Goal: Information Seeking & Learning: Learn about a topic

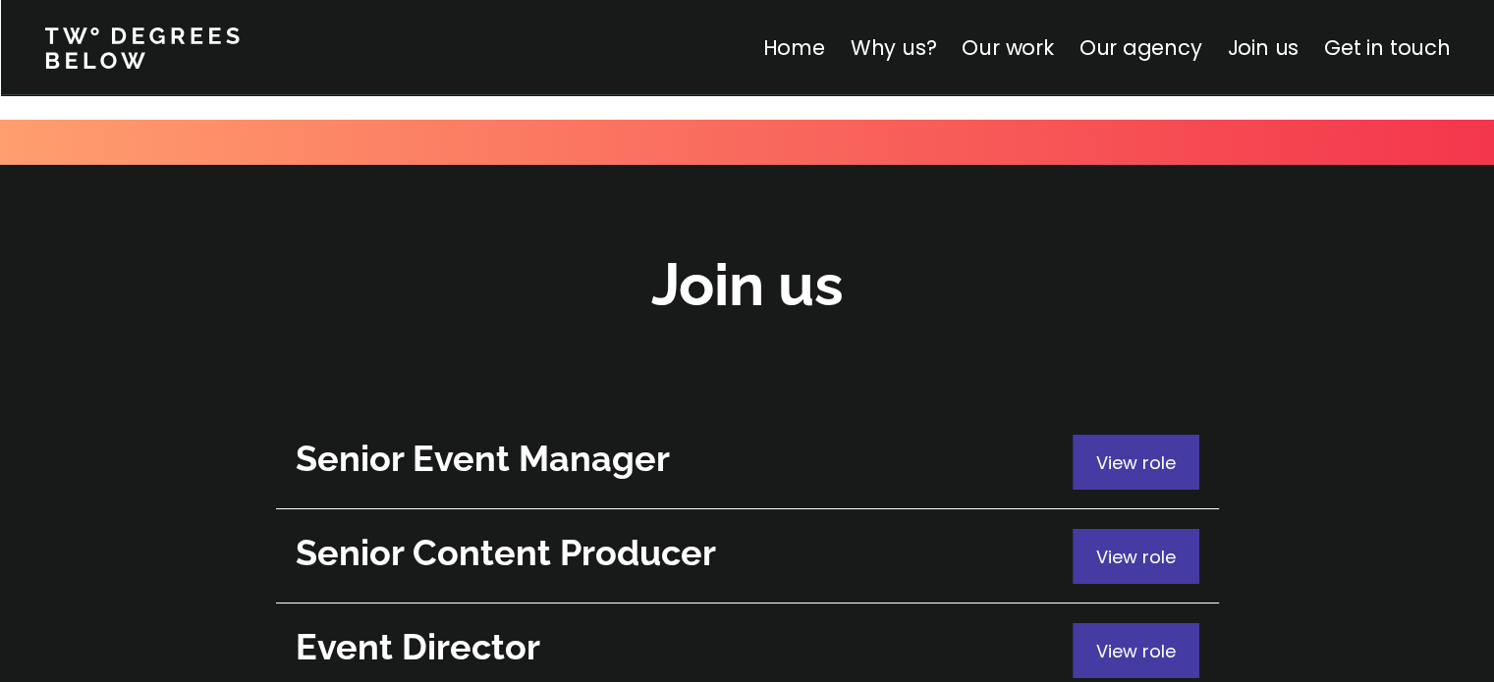
scroll to position [7070, 0]
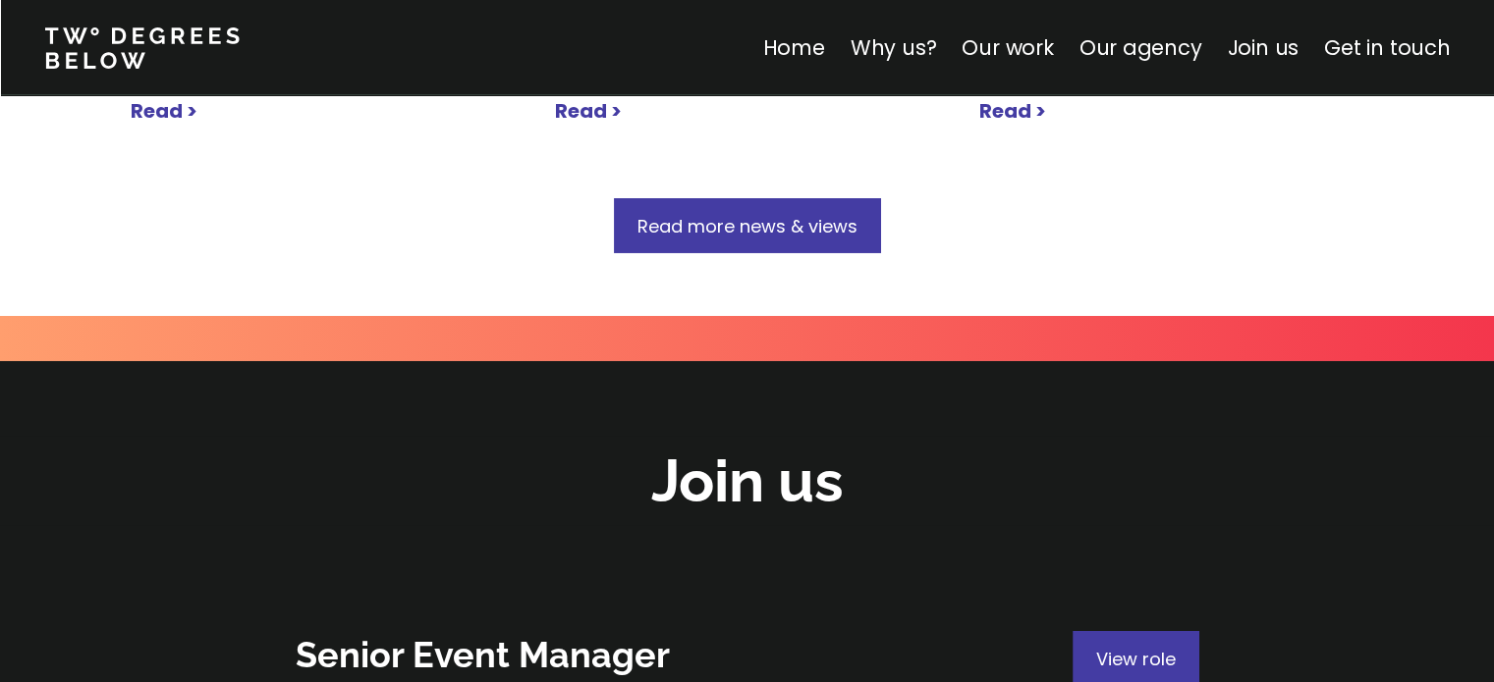
scroll to position [7007, 0]
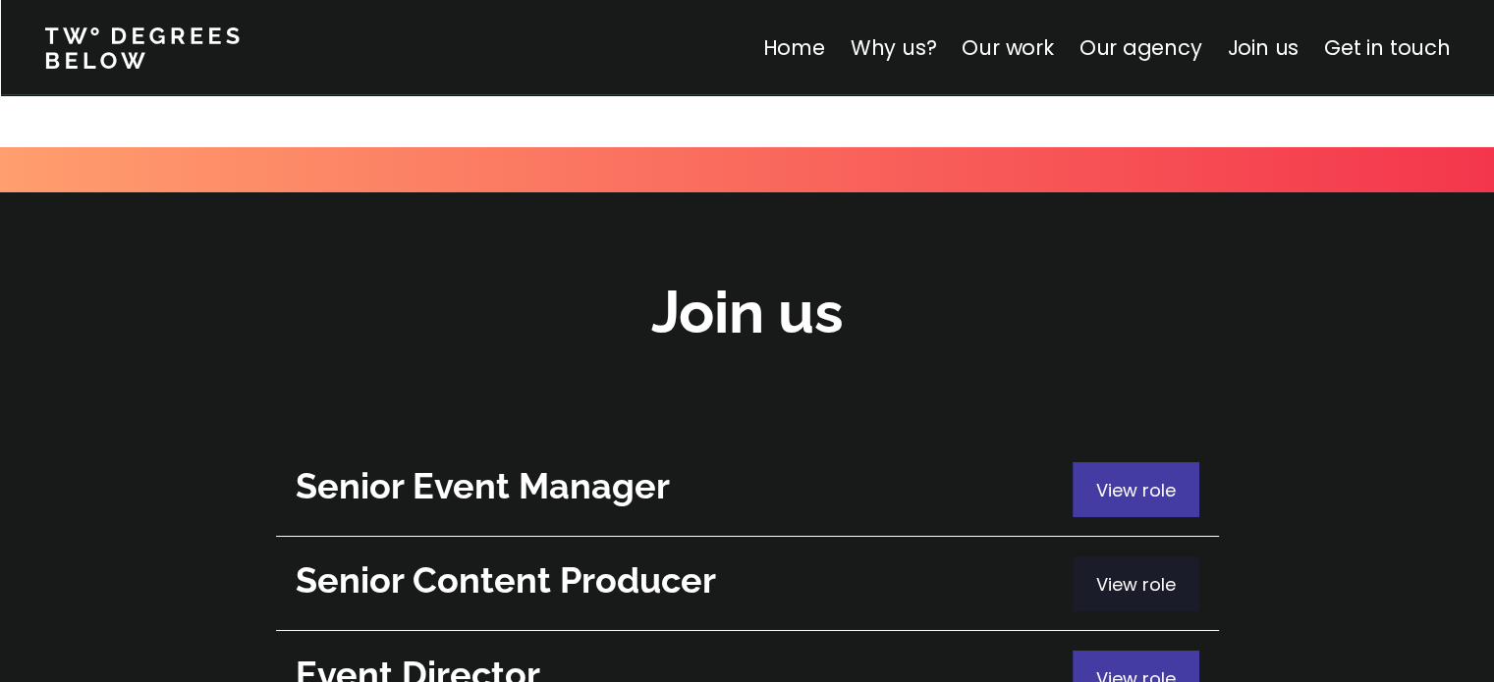
click at [1145, 572] on span "View role" at bounding box center [1136, 584] width 80 height 25
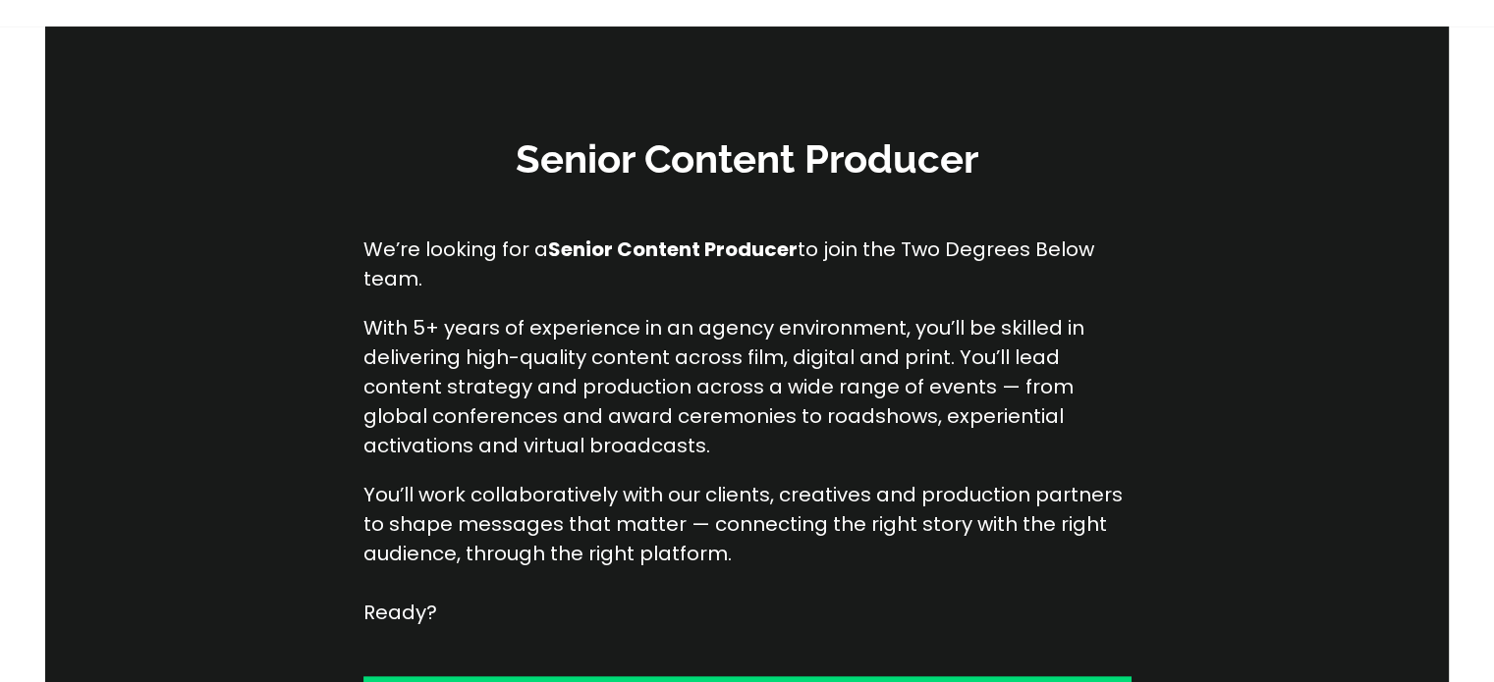
scroll to position [393, 0]
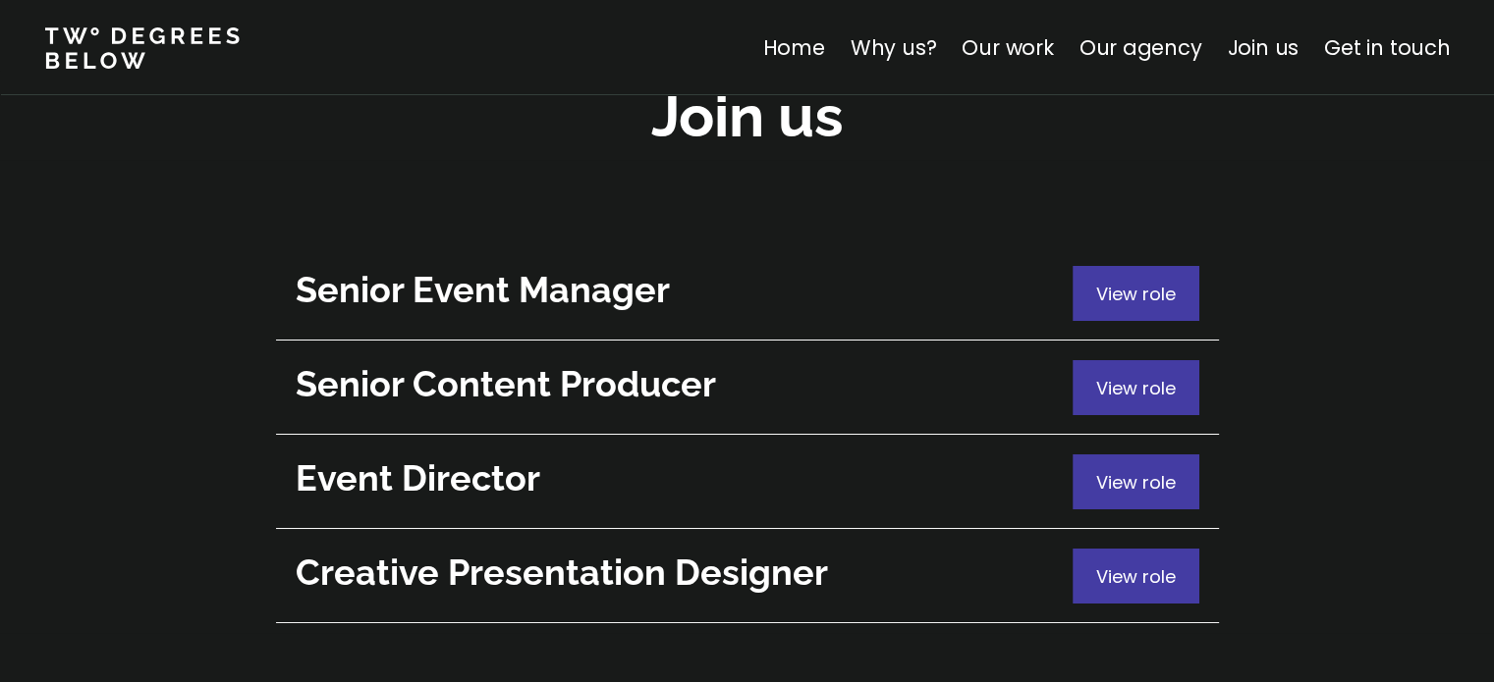
scroll to position [7007, 0]
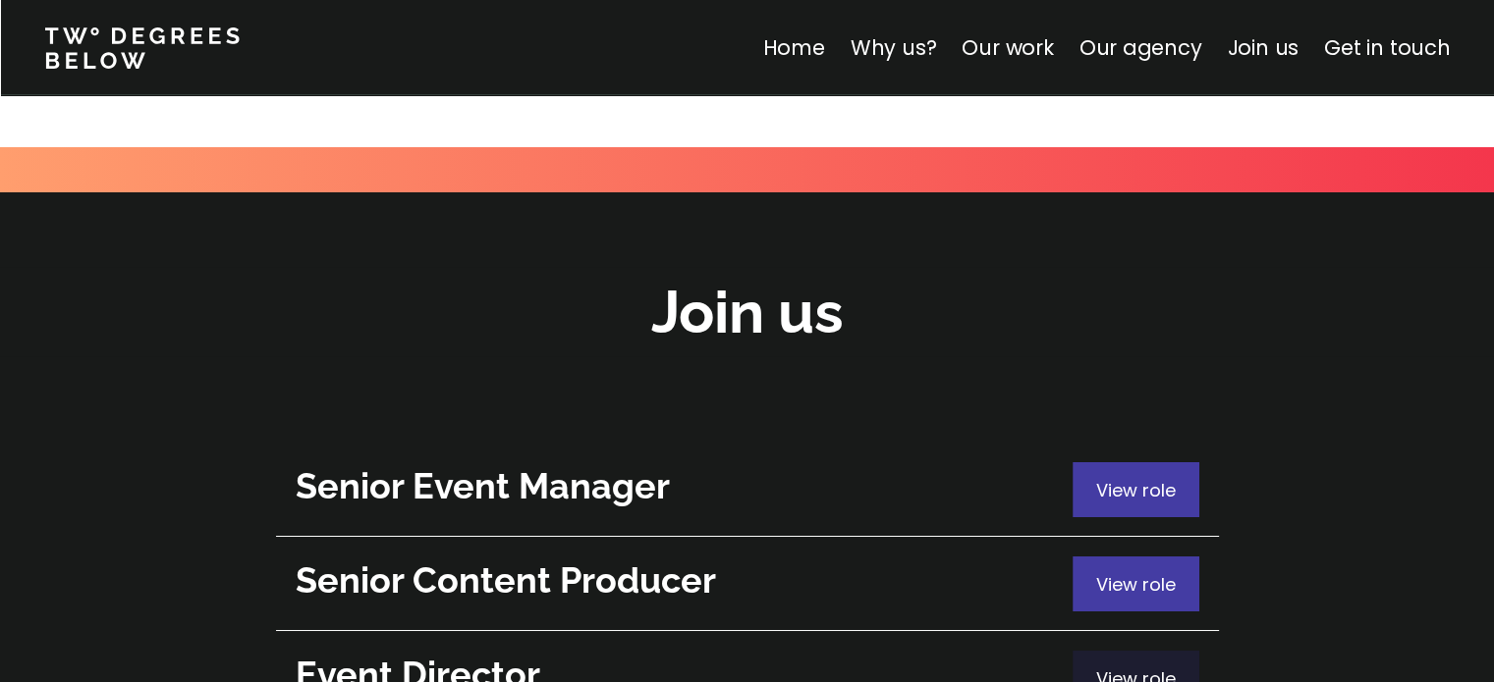
click at [1155, 667] on span "View role" at bounding box center [1136, 679] width 80 height 25
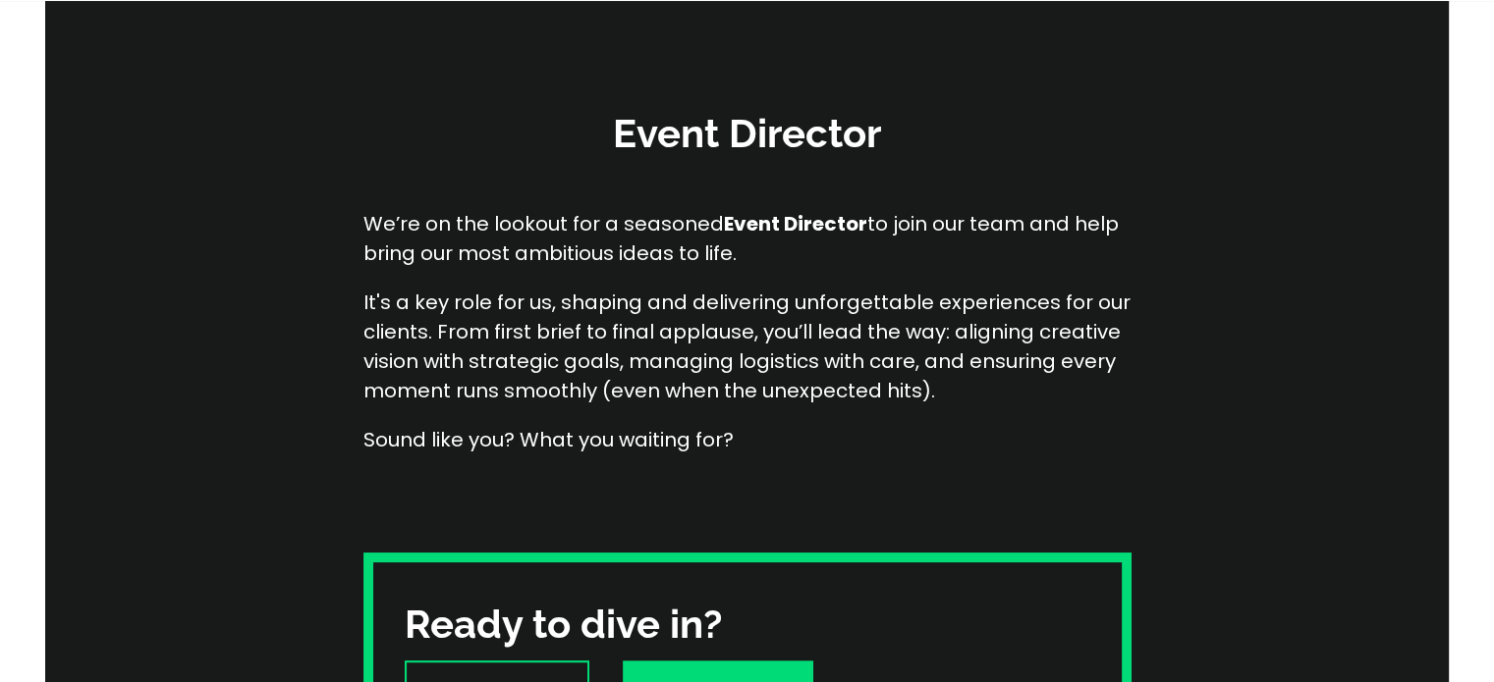
scroll to position [491, 0]
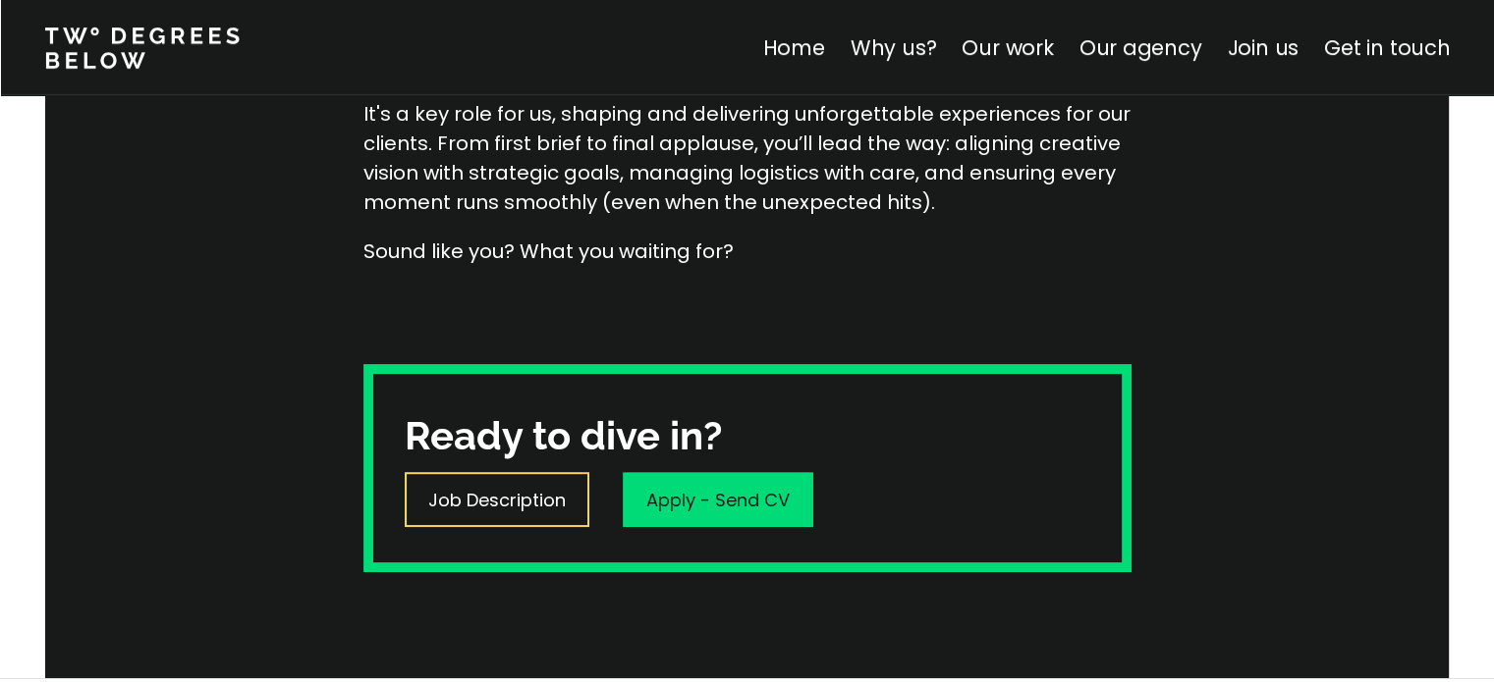
click at [479, 487] on p "Job Description" at bounding box center [496, 500] width 137 height 27
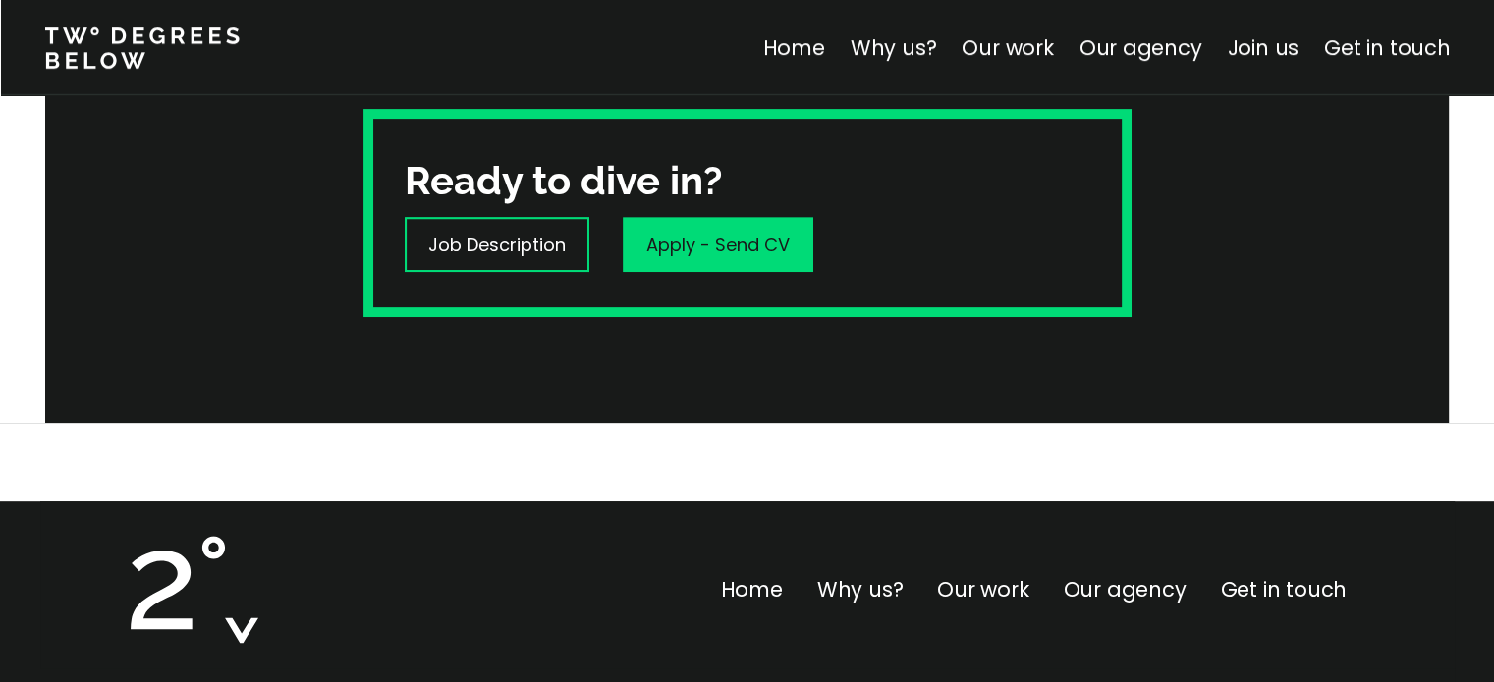
scroll to position [919, 0]
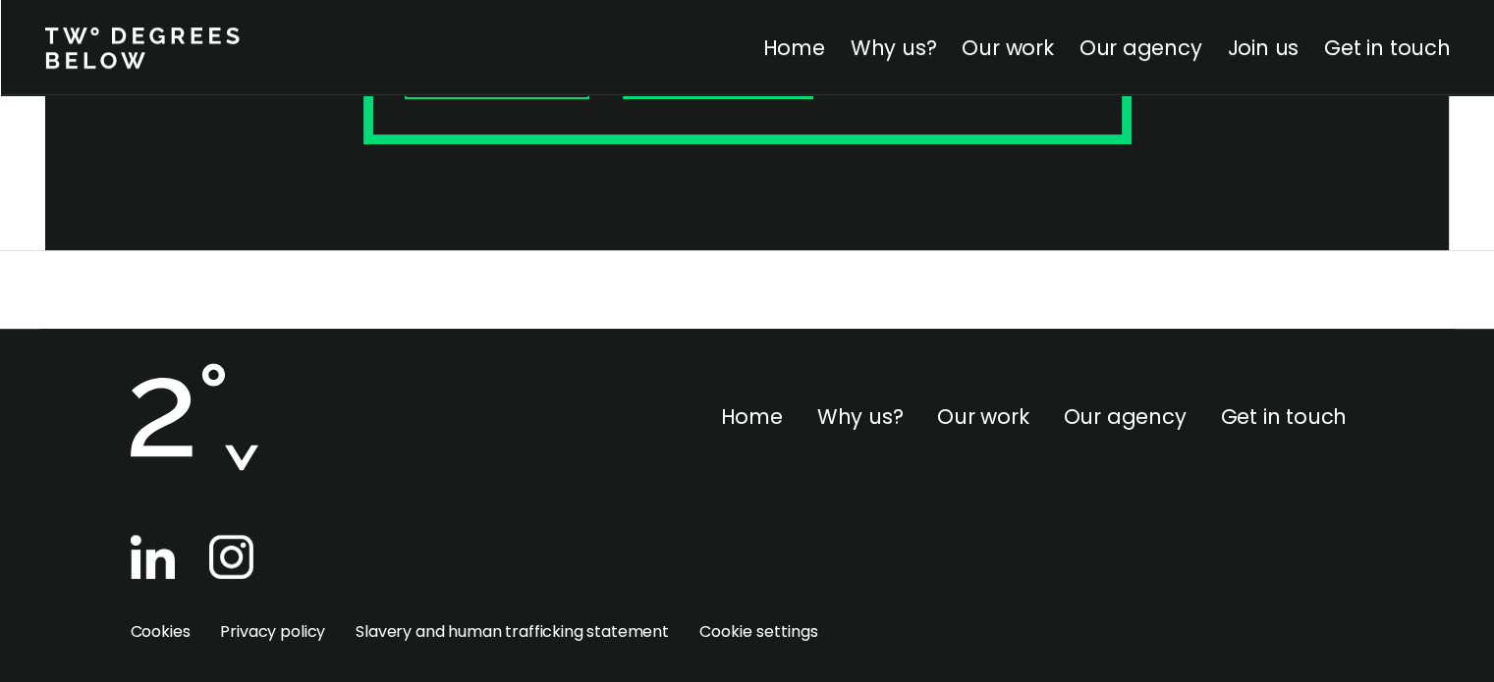
click at [146, 535] on img at bounding box center [153, 557] width 44 height 44
